Goal: Information Seeking & Learning: Learn about a topic

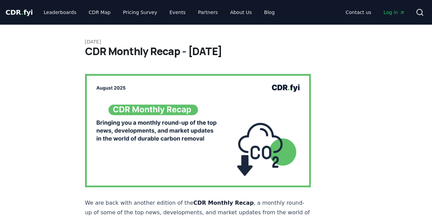
click at [21, 12] on span "." at bounding box center [22, 12] width 2 height 8
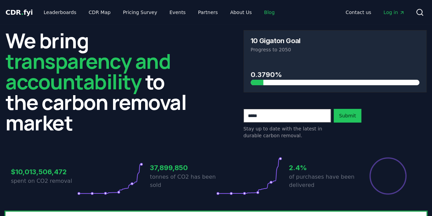
click at [259, 10] on link "Blog" at bounding box center [270, 12] width 22 height 12
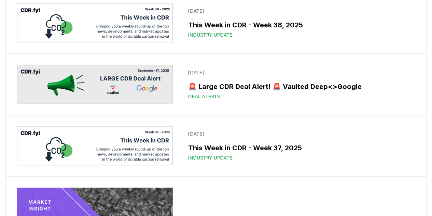
scroll to position [123, 0]
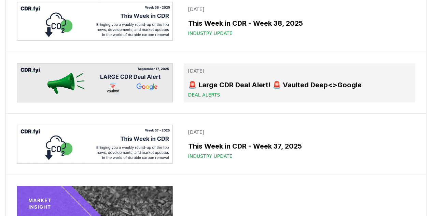
click at [228, 90] on h3 "🚨 Large CDR Deal Alert! 🚨 Vaulted Deep<>Google" at bounding box center [300, 85] width 224 height 10
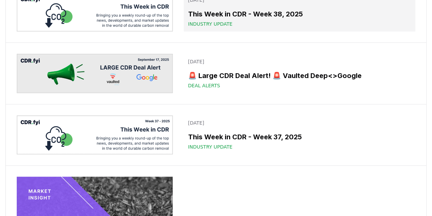
scroll to position [132, 0]
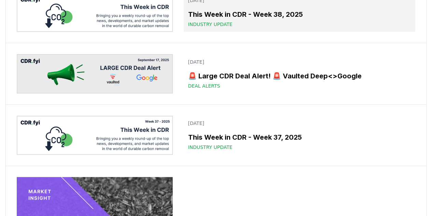
click at [248, 19] on h3 "This Week in CDR - Week 38, 2025" at bounding box center [300, 14] width 224 height 10
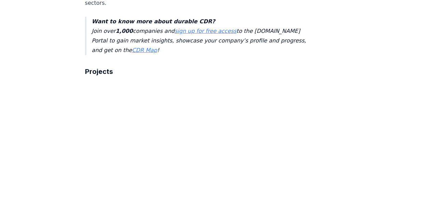
scroll to position [927, 0]
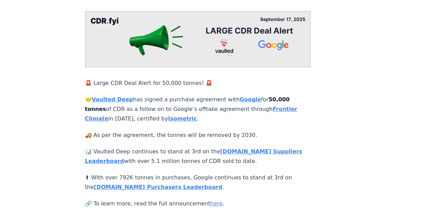
scroll to position [72, 0]
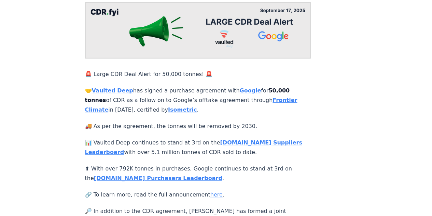
click at [113, 87] on strong "Vaulted Deep" at bounding box center [112, 90] width 41 height 6
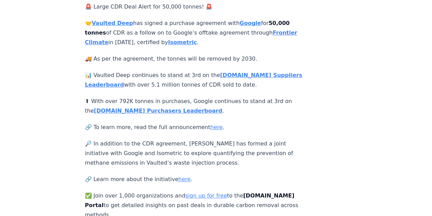
scroll to position [140, 0]
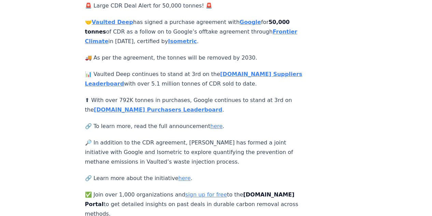
click at [211, 123] on link "here" at bounding box center [217, 126] width 12 height 6
